Goal: Find specific page/section: Find specific page/section

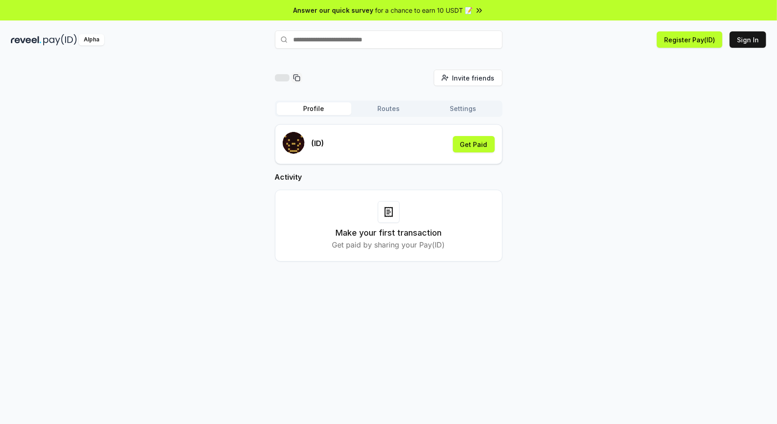
click at [368, 219] on div "Activity Make your first transaction Get paid by sharing your Pay(ID)" at bounding box center [389, 217] width 228 height 90
click at [377, 115] on button "Routes" at bounding box center [388, 108] width 75 height 13
